Goal: Check status: Check status

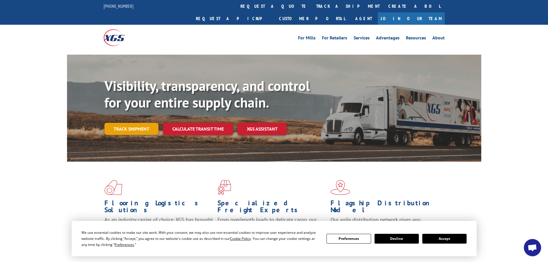
click at [133, 123] on link "Track shipment" at bounding box center [131, 129] width 54 height 12
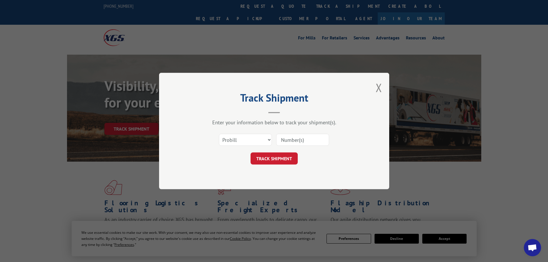
click at [295, 139] on input at bounding box center [302, 140] width 53 height 12
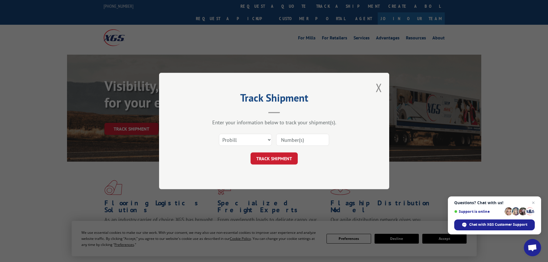
paste input "355457623"
type input "355457623"
click at [273, 160] on button "TRACK SHIPMENT" at bounding box center [273, 158] width 47 height 12
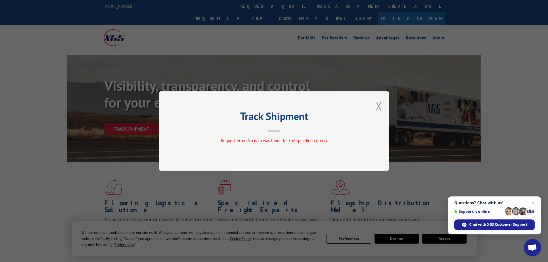
click at [378, 108] on button "Close modal" at bounding box center [379, 105] width 6 height 15
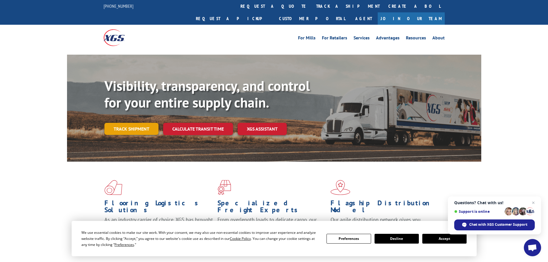
click at [134, 123] on link "Track shipment" at bounding box center [131, 129] width 54 height 12
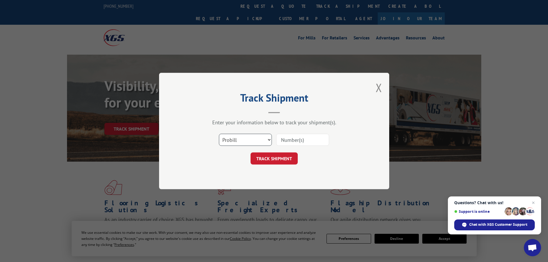
click at [269, 139] on select "Select category... Probill BOL PO" at bounding box center [245, 140] width 53 height 12
select select "bol"
click at [219, 134] on select "Select category... Probill BOL PO" at bounding box center [245, 140] width 53 height 12
click at [286, 139] on input at bounding box center [302, 140] width 53 height 12
paste input "AA05025722"
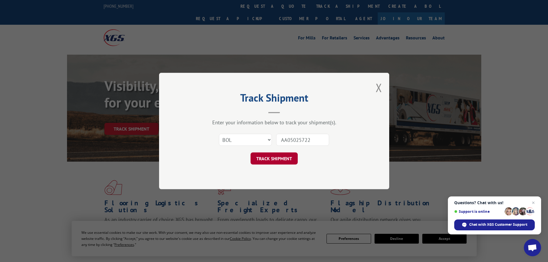
type input "AA05025722"
click at [282, 161] on button "TRACK SHIPMENT" at bounding box center [273, 158] width 47 height 12
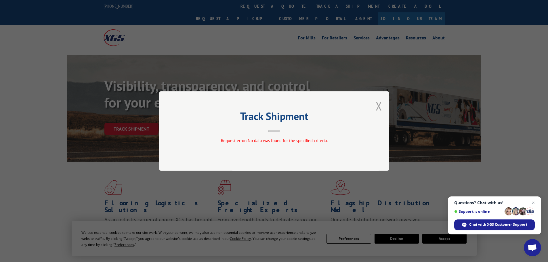
click at [377, 105] on button "Close modal" at bounding box center [379, 105] width 6 height 15
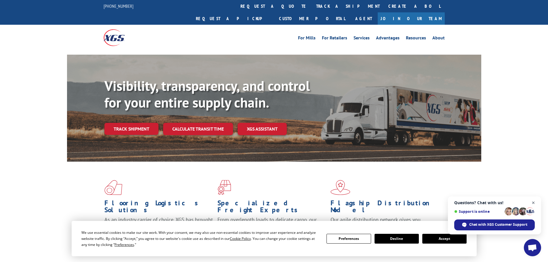
click at [534, 202] on span "Close chat" at bounding box center [533, 202] width 7 height 7
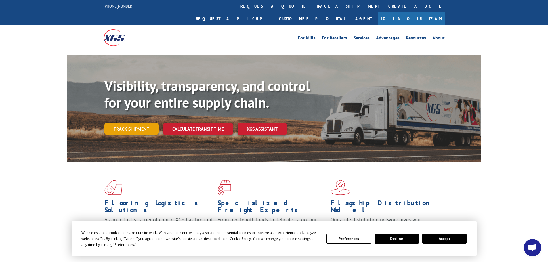
click at [131, 123] on link "Track shipment" at bounding box center [131, 129] width 54 height 12
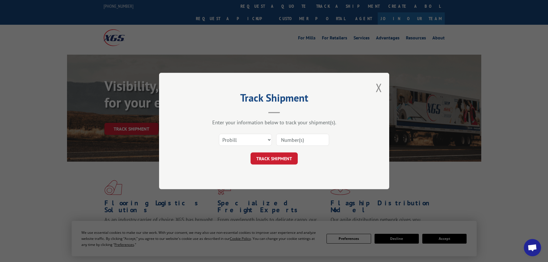
click at [286, 140] on input at bounding box center [302, 140] width 53 height 12
paste input "355457623"
type input "355457623"
click at [267, 158] on button "TRACK SHIPMENT" at bounding box center [273, 158] width 47 height 12
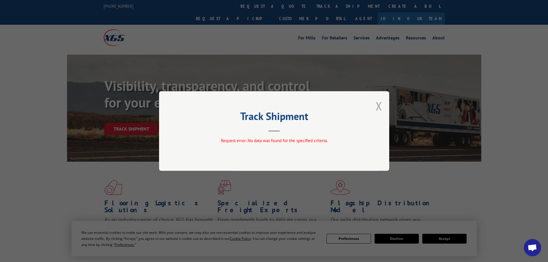
click at [378, 106] on button "Close modal" at bounding box center [379, 105] width 6 height 15
